Goal: Task Accomplishment & Management: Manage account settings

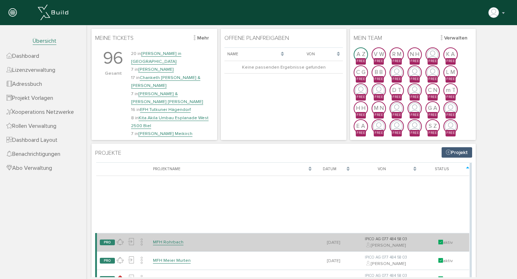
click at [161, 241] on link "MFH Rohrbach" at bounding box center [168, 242] width 31 height 6
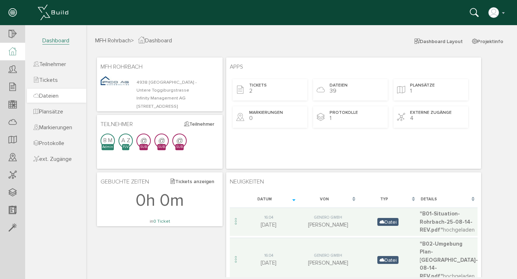
click at [52, 97] on span "Dateien" at bounding box center [45, 95] width 25 height 7
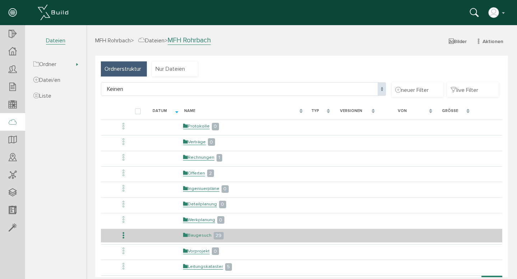
click at [200, 236] on link "Baugesuch" at bounding box center [197, 236] width 28 height 6
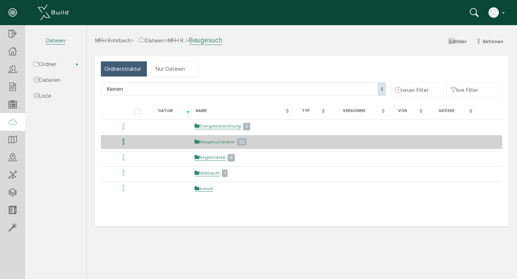
click at [210, 141] on link "Baugesuchpläne" at bounding box center [215, 142] width 40 height 6
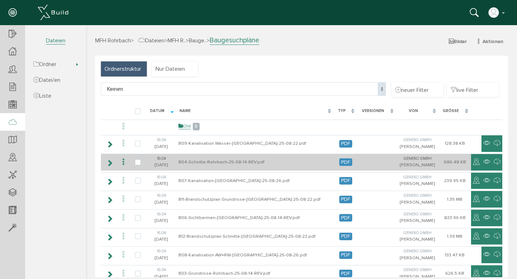
scroll to position [164, 0]
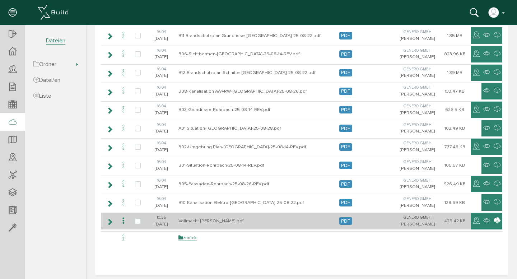
click at [494, 219] on icon at bounding box center [497, 221] width 7 height 9
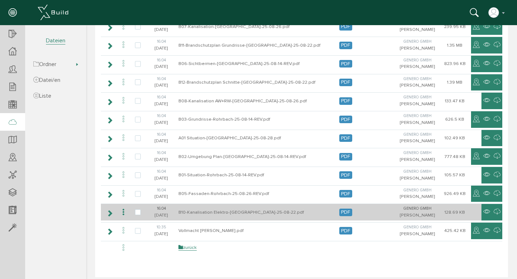
scroll to position [0, 0]
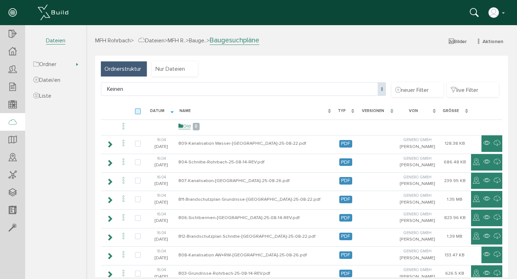
click at [138, 110] on label at bounding box center [139, 112] width 9 height 6
click at [138, 110] on input "checkbox" at bounding box center [137, 111] width 5 height 5
checkbox input "true"
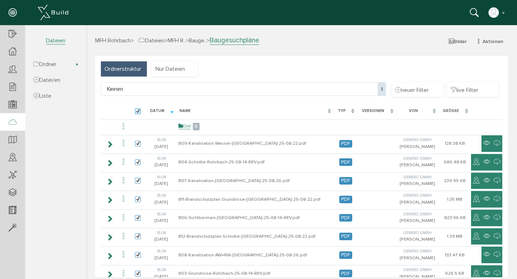
checkbox input "true"
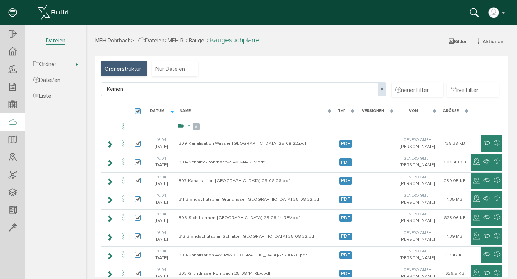
checkbox input "true"
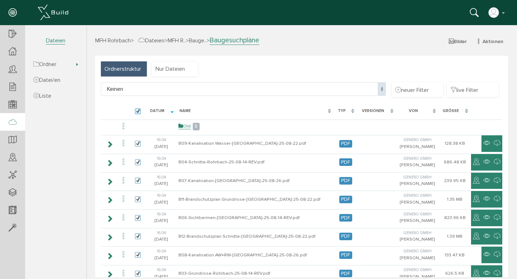
checkbox input "true"
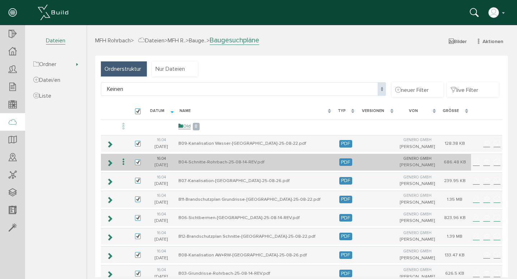
scroll to position [164, 0]
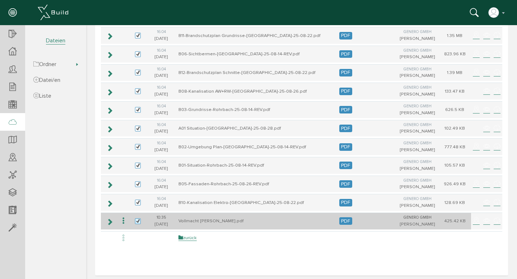
click at [136, 220] on label at bounding box center [139, 221] width 9 height 6
click at [136, 220] on input "checkbox" at bounding box center [137, 220] width 5 height 5
checkbox input "false"
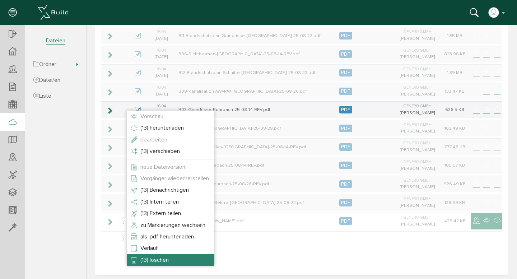
click at [165, 258] on span "(13) löschen" at bounding box center [155, 260] width 28 height 7
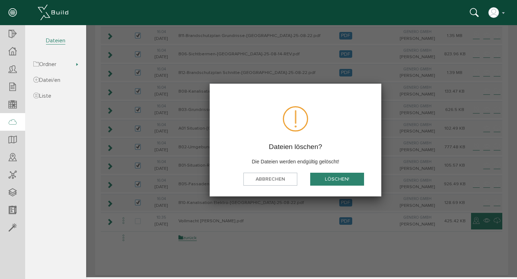
click at [329, 181] on button "löschen!" at bounding box center [337, 179] width 54 height 13
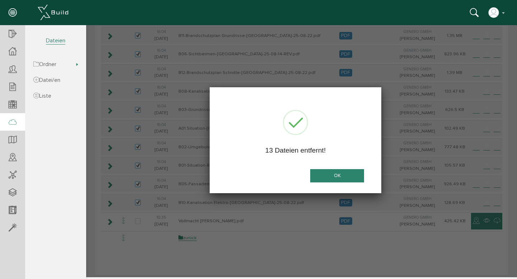
click at [330, 175] on button "OK" at bounding box center [337, 175] width 54 height 13
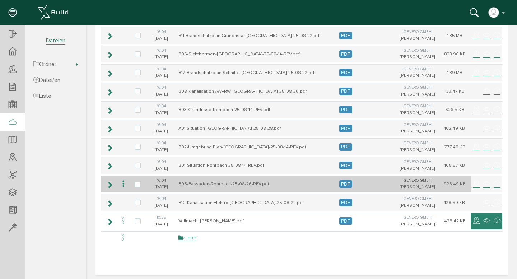
scroll to position [0, 0]
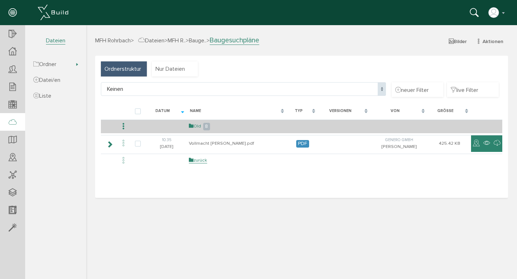
click at [198, 125] on link "Old" at bounding box center [195, 126] width 12 height 6
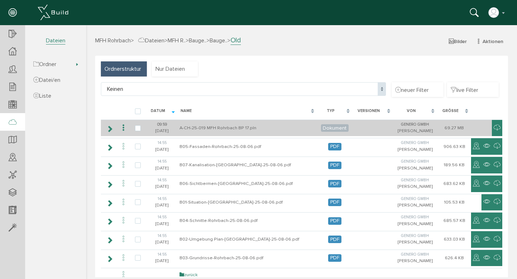
click at [123, 127] on icon at bounding box center [123, 128] width 9 height 10
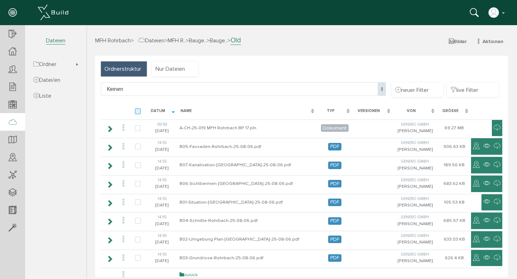
click at [135, 111] on label at bounding box center [139, 112] width 9 height 6
click at [135, 111] on input "checkbox" at bounding box center [137, 111] width 5 height 5
checkbox input "true"
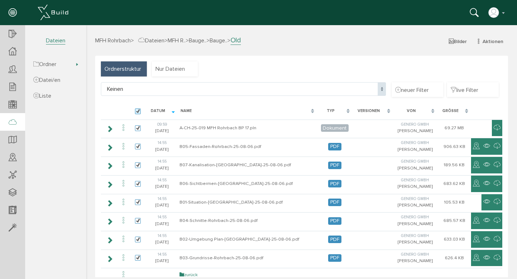
checkbox input "true"
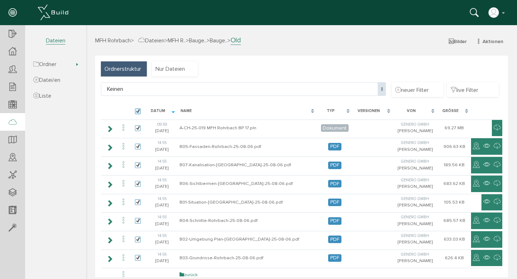
checkbox input "true"
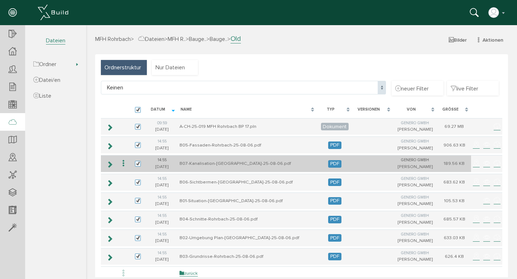
scroll to position [3, 0]
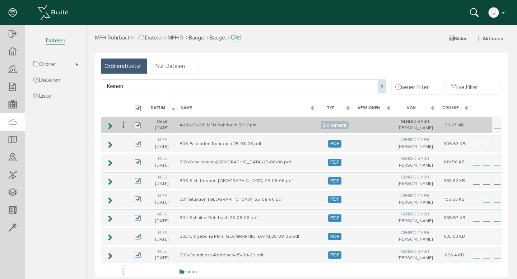
click at [124, 125] on icon at bounding box center [123, 125] width 9 height 10
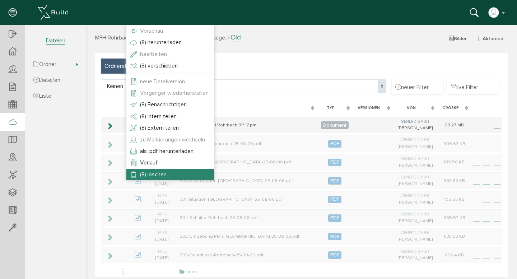
click at [157, 172] on span "(8) löschen" at bounding box center [153, 174] width 27 height 7
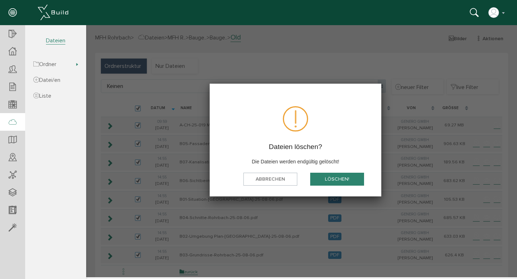
click at [324, 176] on button "löschen!" at bounding box center [337, 179] width 54 height 13
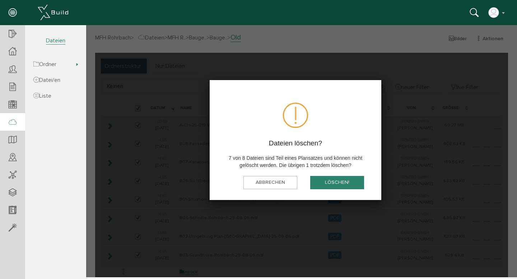
click at [332, 183] on button "löschen!" at bounding box center [337, 182] width 54 height 13
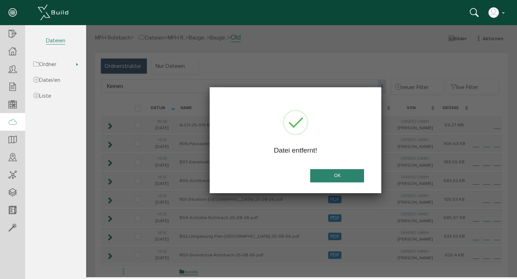
scroll to position [0, 0]
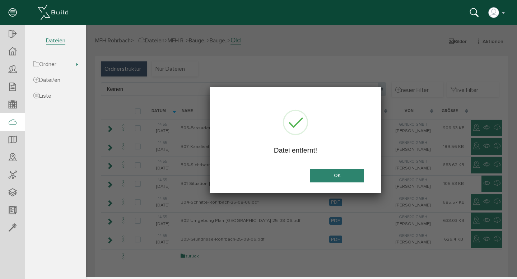
click at [337, 174] on button "OK" at bounding box center [337, 175] width 54 height 13
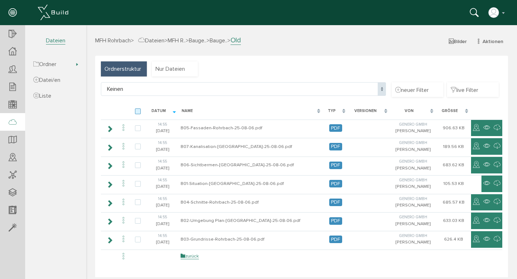
click at [137, 110] on label at bounding box center [139, 112] width 9 height 6
click at [137, 110] on input "checkbox" at bounding box center [137, 111] width 5 height 5
checkbox input "true"
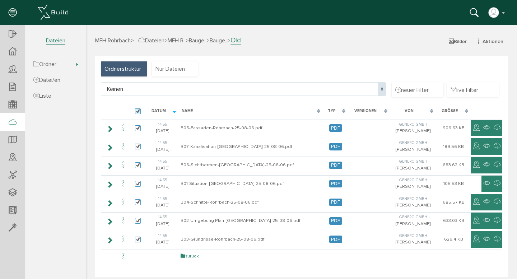
checkbox input "true"
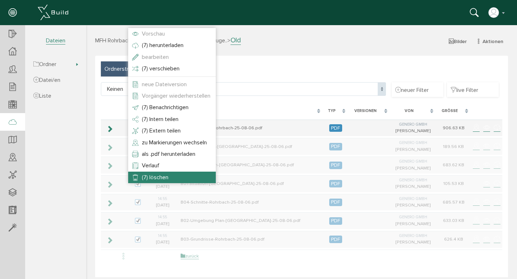
click at [155, 174] on span "(7) löschen" at bounding box center [155, 177] width 27 height 7
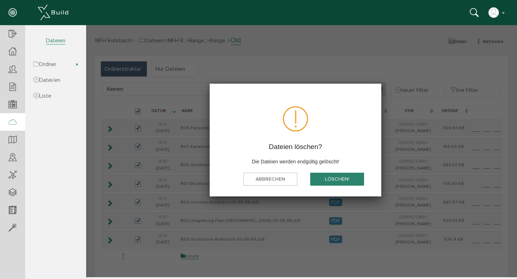
click at [331, 178] on button "löschen!" at bounding box center [337, 179] width 54 height 13
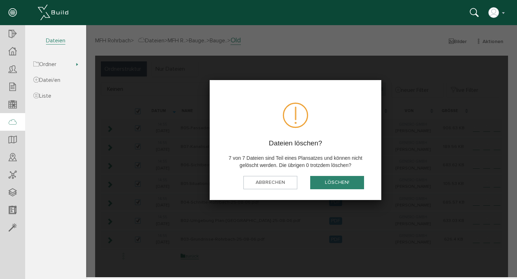
click at [333, 182] on button "löschen!" at bounding box center [337, 182] width 54 height 13
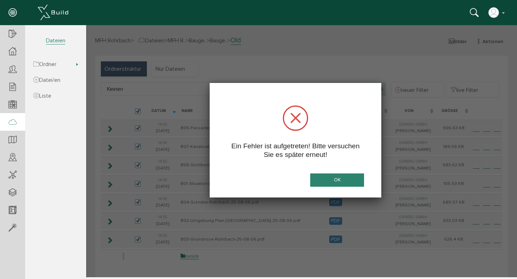
click at [329, 185] on button "OK" at bounding box center [337, 180] width 54 height 13
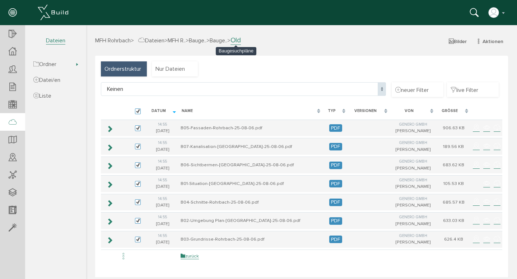
click at [227, 43] on span "Bauge.." at bounding box center [219, 40] width 18 height 7
